Goal: Navigation & Orientation: Find specific page/section

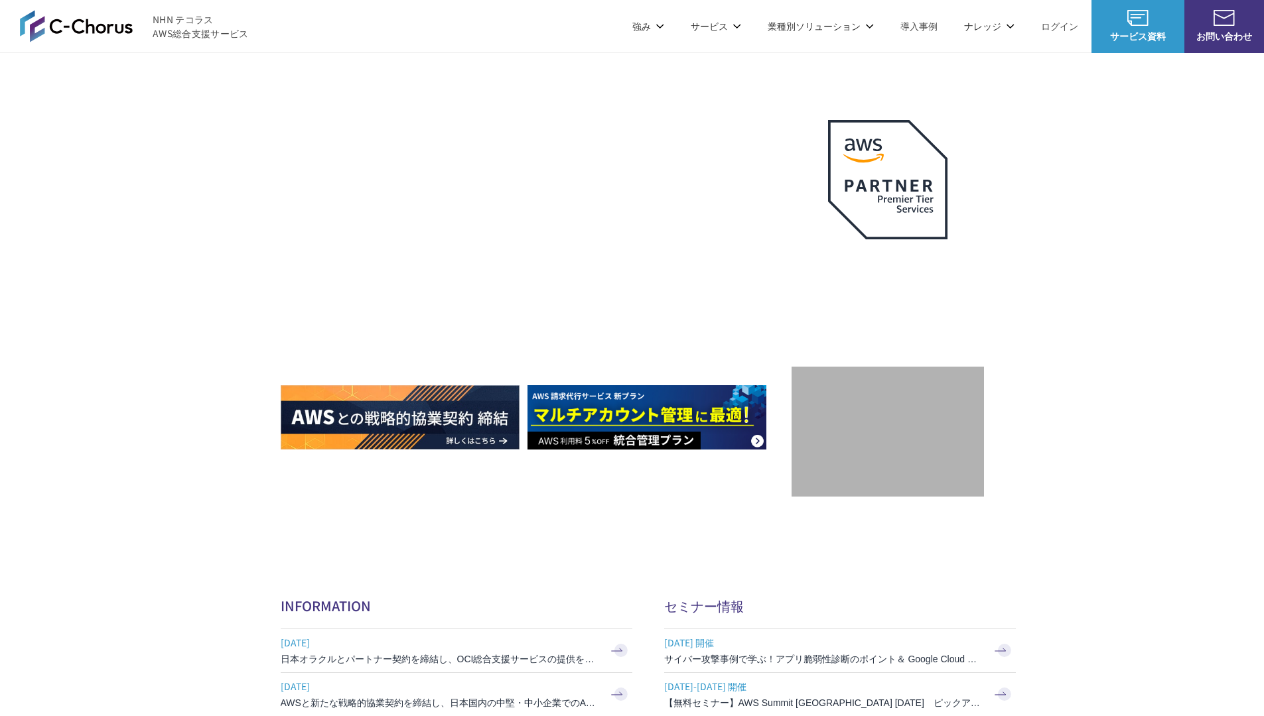
scroll to position [3973, 0]
